Goal: Information Seeking & Learning: Learn about a topic

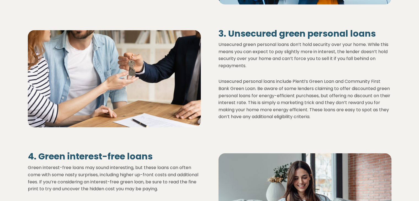
click at [310, 25] on div "3. Unsecured green personal loans Unsecured green personal loans don’t hold sec…" at bounding box center [209, 78] width 397 height 123
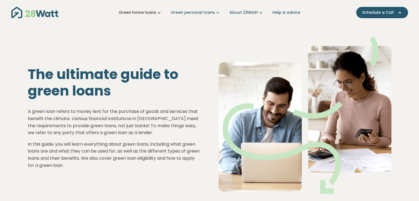
click at [154, 14] on link "Green home loans" at bounding box center [140, 13] width 43 height 6
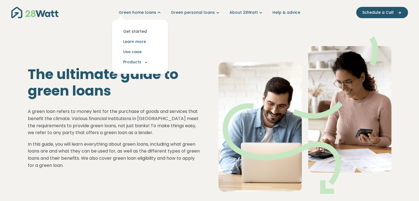
click at [136, 33] on link "Get started" at bounding box center [140, 31] width 47 height 10
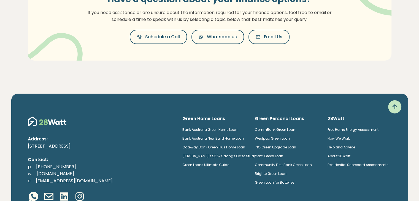
scroll to position [165, 0]
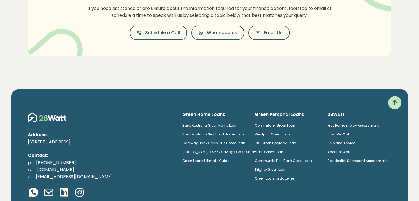
click at [281, 134] on link "Westpac Green Loan" at bounding box center [272, 134] width 35 height 5
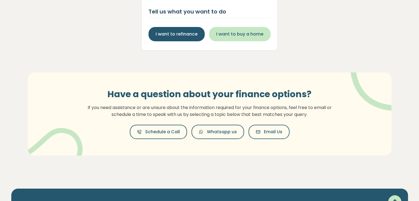
scroll to position [0, 0]
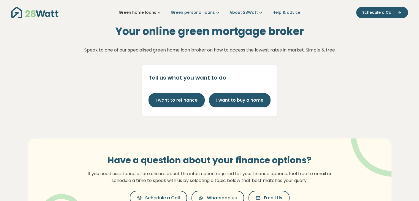
click at [152, 14] on link "Green home loans" at bounding box center [140, 13] width 43 height 6
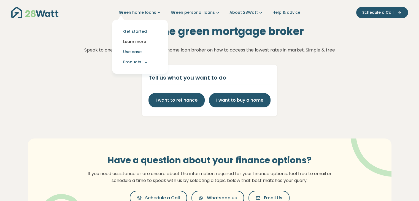
click at [141, 41] on link "Learn more" at bounding box center [140, 42] width 47 height 10
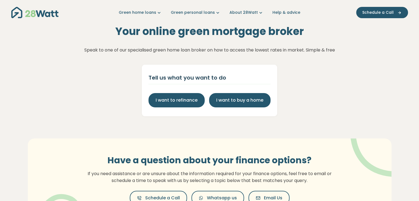
click at [305, 107] on div "Your online green mortgage broker Speak to one of our specialised green home lo…" at bounding box center [209, 71] width 419 height 92
click at [137, 12] on link "Green home loans" at bounding box center [140, 13] width 43 height 6
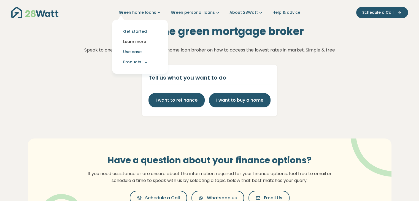
click at [132, 42] on link "Learn more" at bounding box center [140, 42] width 47 height 10
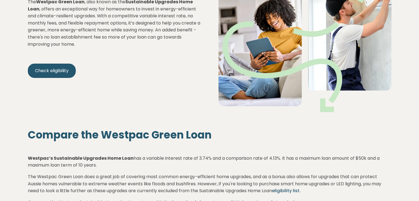
scroll to position [110, 0]
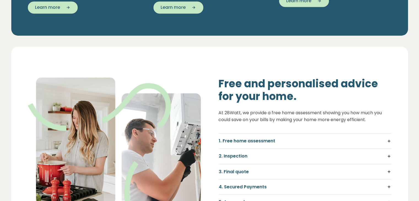
scroll to position [882, 0]
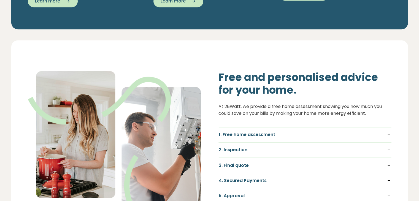
click at [269, 138] on h5 "1. Free home assessment" at bounding box center [305, 135] width 173 height 6
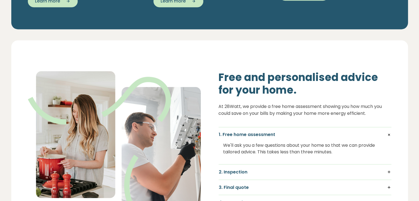
click at [269, 138] on h5 "1. Free home assessment" at bounding box center [305, 135] width 173 height 6
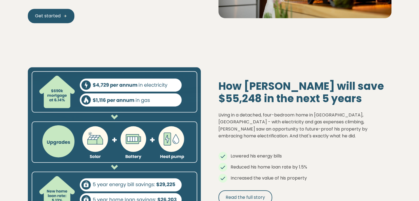
scroll to position [386, 0]
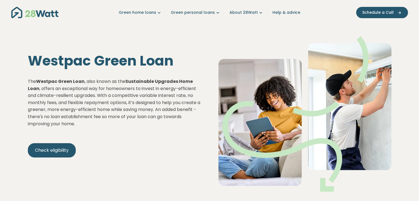
scroll to position [110, 0]
